Goal: Task Accomplishment & Management: Manage account settings

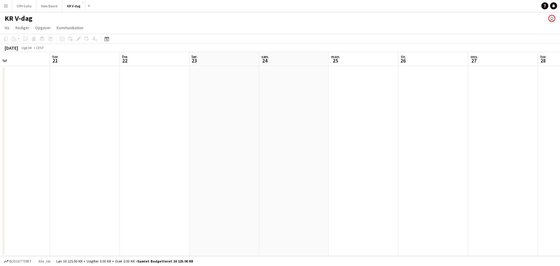
scroll to position [0, 292]
click at [26, 5] on button "CPH Galla Luk" at bounding box center [24, 5] width 25 height 11
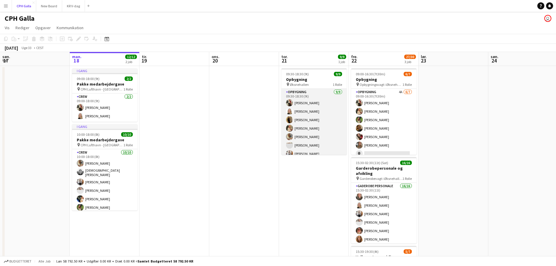
scroll to position [0, 198]
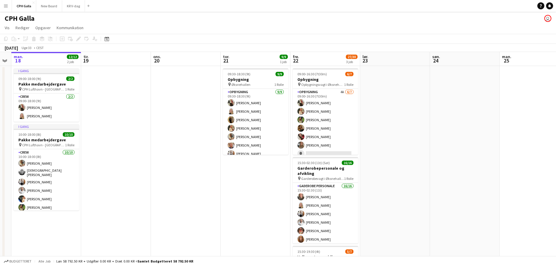
click at [393, 150] on app-date-cell at bounding box center [395, 205] width 70 height 278
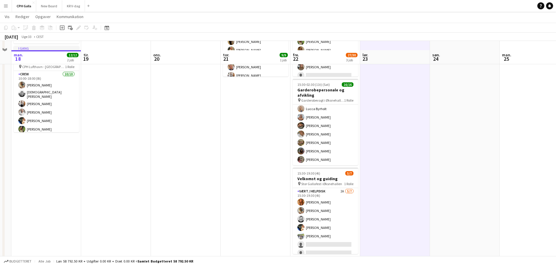
scroll to position [87, 0]
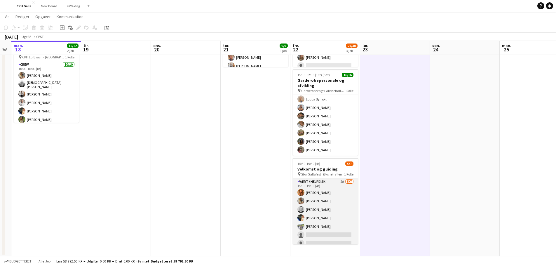
click at [328, 214] on app-card-role "Vært / Helpdisk 2A [DATE] 15:30-19:30 (4t) Vanilla Pryce Havana [PERSON_NAME] […" at bounding box center [325, 213] width 65 height 71
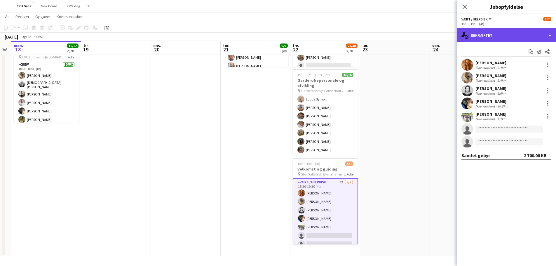
click at [485, 35] on div "single-neutral-actions-check-2 Bekræftet" at bounding box center [506, 35] width 99 height 14
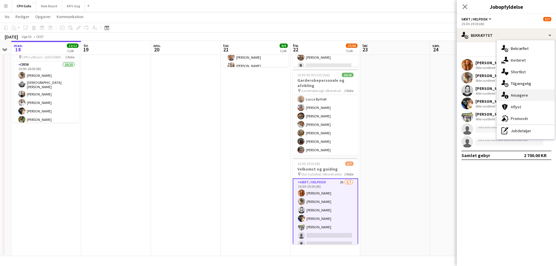
click at [517, 94] on div "single-neutral-actions-information Ansøgere" at bounding box center [526, 95] width 58 height 12
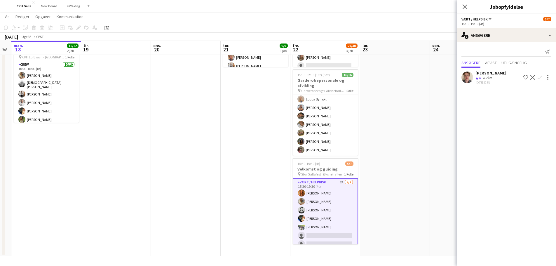
click at [498, 74] on div "[PERSON_NAME]" at bounding box center [490, 72] width 31 height 5
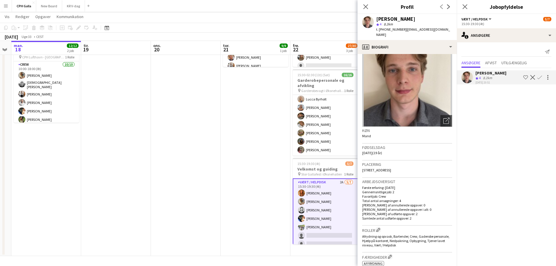
scroll to position [29, 0]
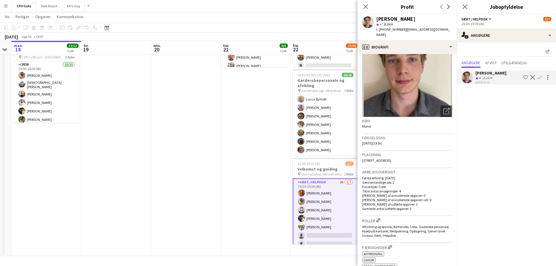
click at [267, 166] on app-date-cell "09:30-18:30 (9t) 9/9 Opbygning pin Øksnehallen 1 Rolle Opbygning [DATE] 09:30-1…" at bounding box center [256, 117] width 70 height 278
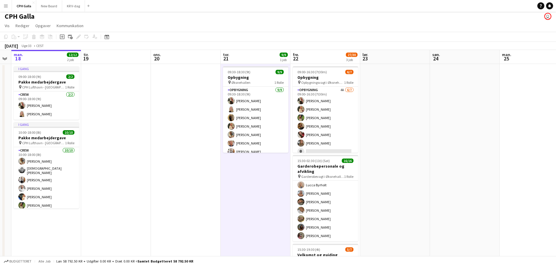
scroll to position [0, 0]
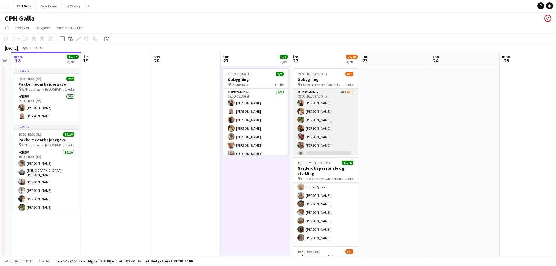
click at [321, 128] on app-card-role "Opbygning 4A [DATE] 09:00-16:30 (7t30m) [PERSON_NAME] [PERSON_NAME] [PERSON_NAM…" at bounding box center [325, 124] width 65 height 71
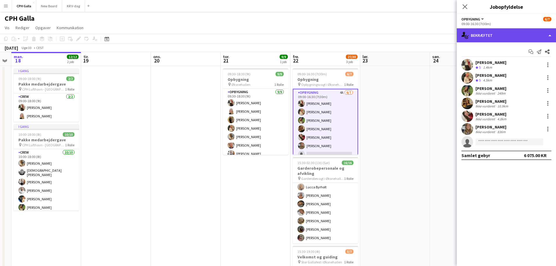
click at [494, 35] on div "single-neutral-actions-check-2 Bekræftet" at bounding box center [506, 35] width 99 height 14
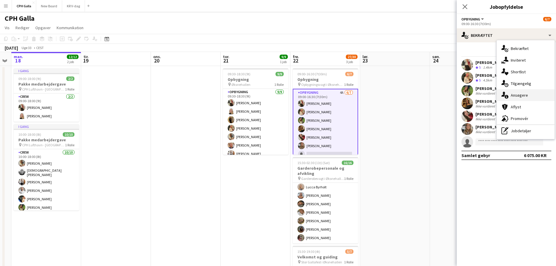
click at [516, 93] on div "single-neutral-actions-information Ansøgere" at bounding box center [526, 95] width 58 height 12
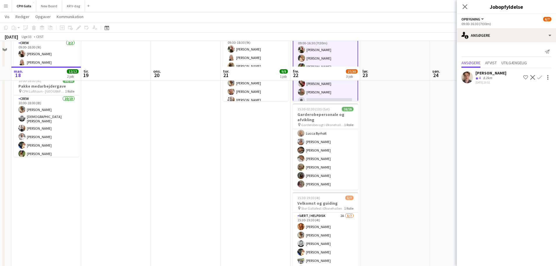
scroll to position [87, 0]
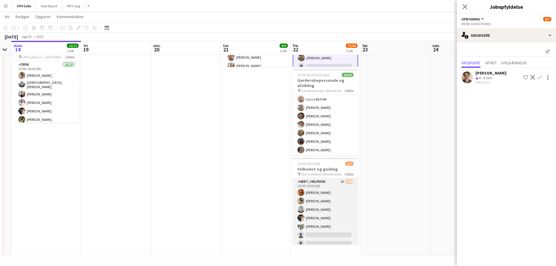
click at [341, 199] on app-card-role "Vært / Helpdisk 2A [DATE] 15:30-19:30 (4t) Vanilla Pryce Havana [PERSON_NAME] […" at bounding box center [325, 213] width 65 height 71
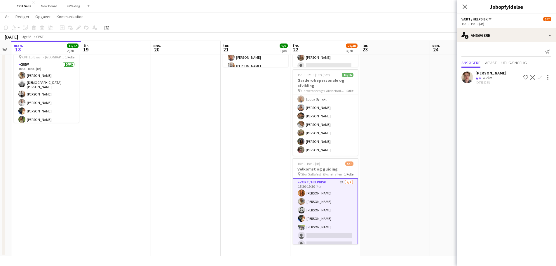
click at [541, 76] on app-icon "Bekræft" at bounding box center [539, 77] width 5 height 5
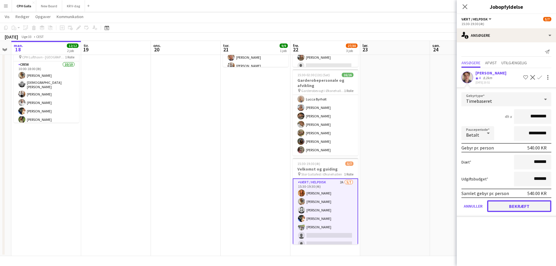
click at [503, 207] on button "Bekræft" at bounding box center [519, 206] width 64 height 12
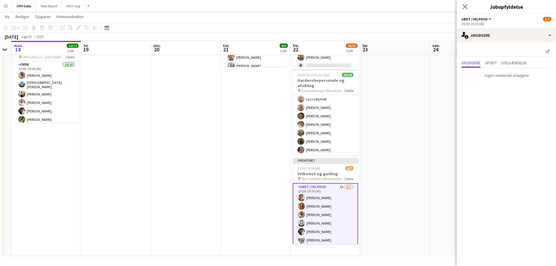
click at [408, 117] on app-date-cell at bounding box center [395, 117] width 70 height 278
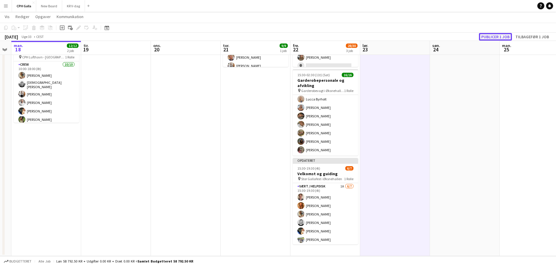
click at [490, 38] on button "Publicer 1 job" at bounding box center [495, 37] width 33 height 8
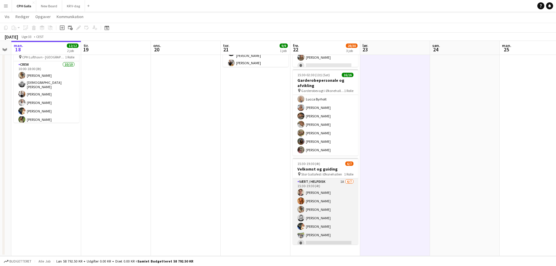
scroll to position [5, 0]
